Goal: Find specific page/section: Find specific page/section

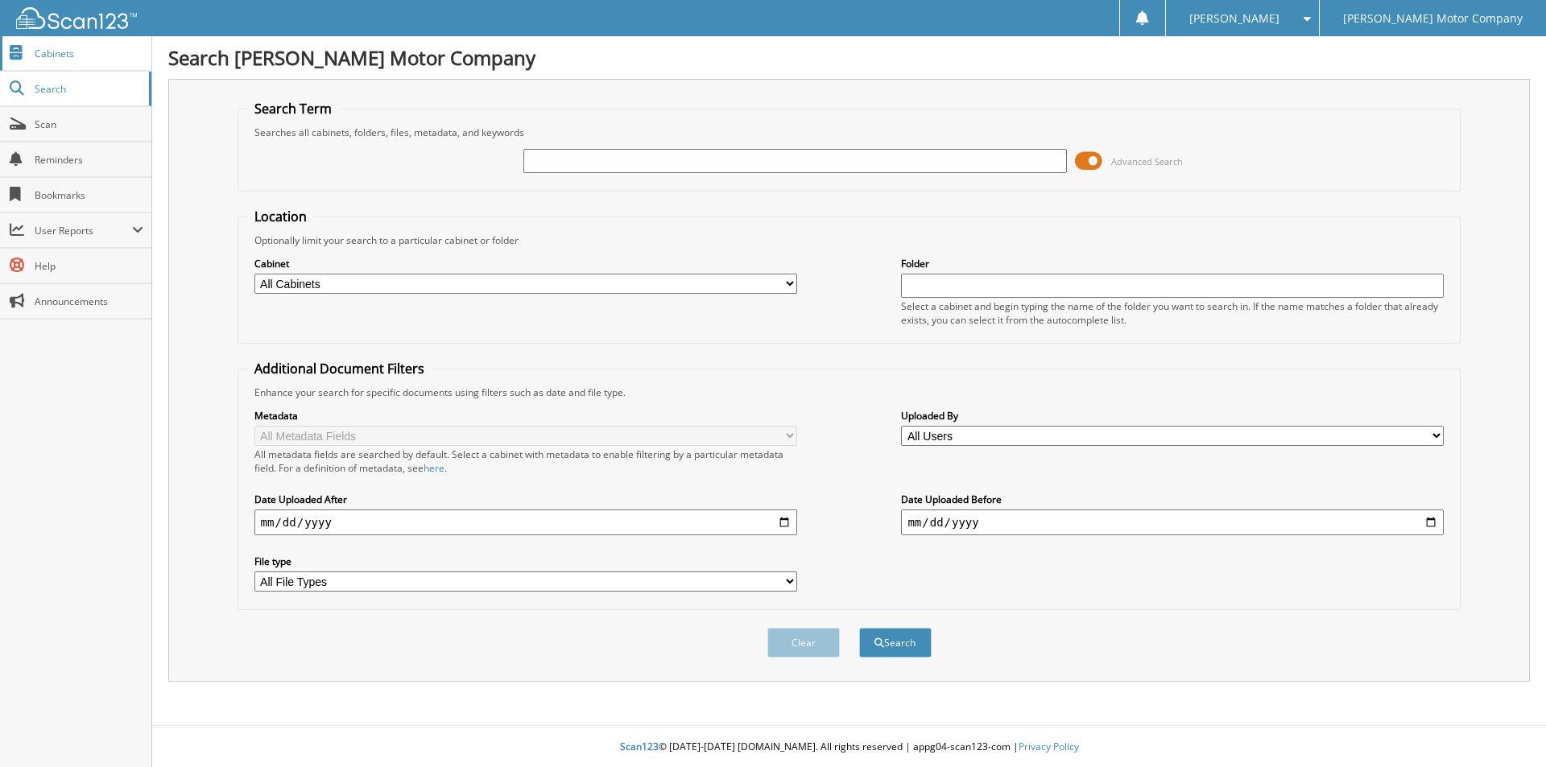
click at [39, 54] on span "Cabinets" at bounding box center [89, 54] width 109 height 14
click at [82, 231] on span "User Reports" at bounding box center [83, 231] width 97 height 14
click at [73, 263] on span "My Recent Activity" at bounding box center [84, 266] width 118 height 14
